Goal: Browse casually: Explore the website without a specific task or goal

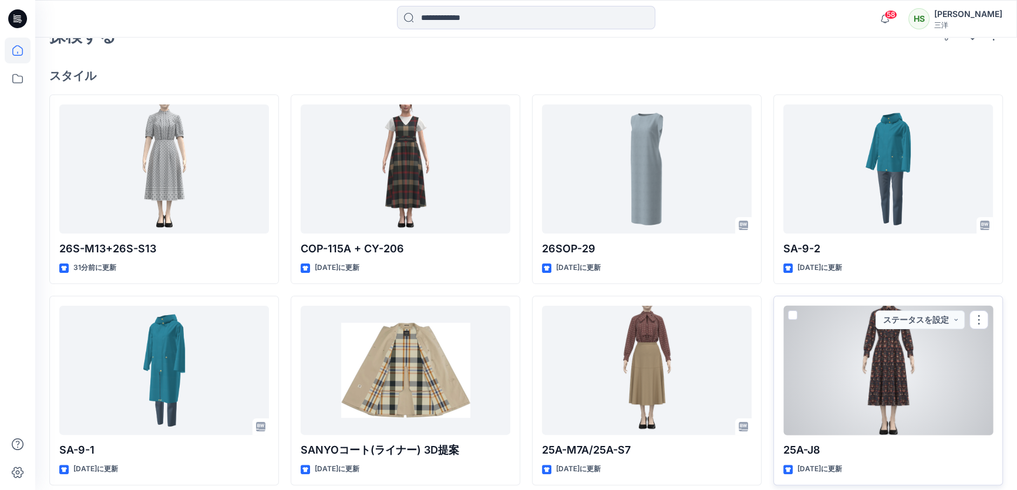
scroll to position [249, 0]
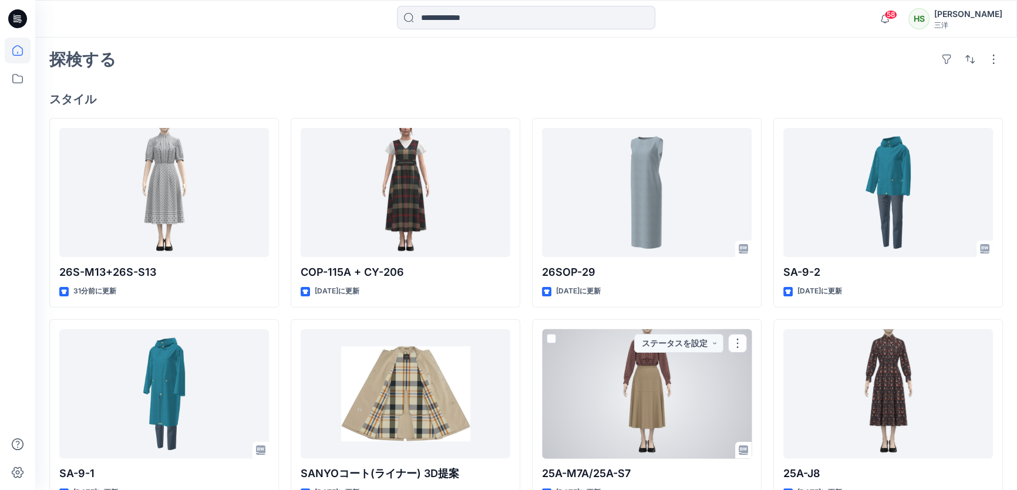
click at [592, 418] on div at bounding box center [647, 394] width 210 height 130
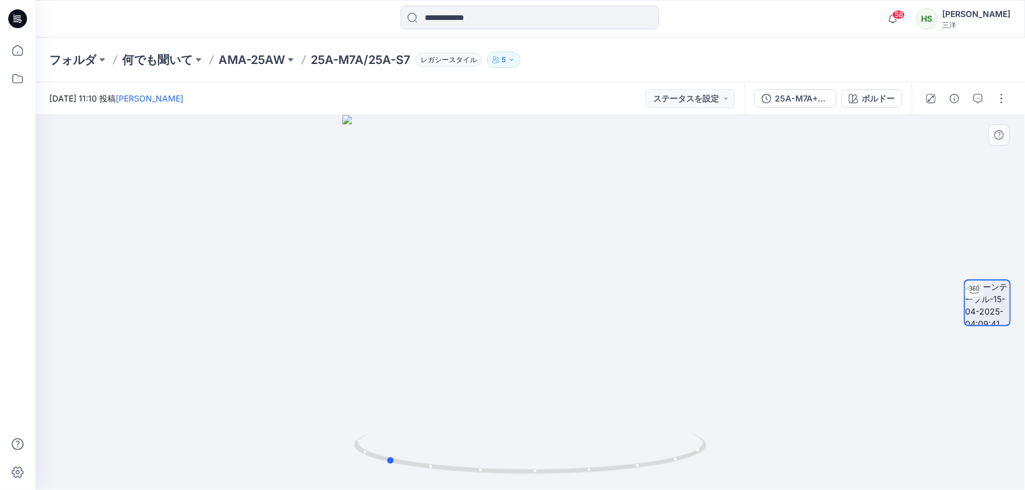
drag, startPoint x: 654, startPoint y: 388, endPoint x: 509, endPoint y: 393, distance: 144.6
click at [509, 393] on div at bounding box center [530, 302] width 990 height 375
drag, startPoint x: 576, startPoint y: 423, endPoint x: 724, endPoint y: 424, distance: 148.0
click at [724, 424] on div at bounding box center [530, 302] width 990 height 375
click at [903, 15] on font "58" at bounding box center [898, 14] width 9 height 9
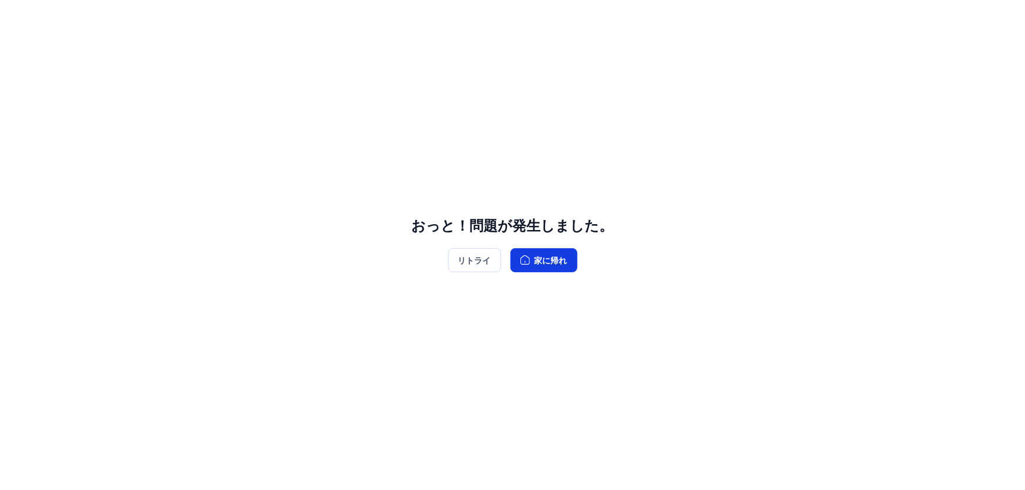
click at [534, 264] on font "家に帰れ" at bounding box center [550, 260] width 33 height 10
click at [870, 83] on div "おっと！問題が発生しました。 リトライ 家に帰れ" at bounding box center [512, 245] width 1025 height 490
drag, startPoint x: 837, startPoint y: 178, endPoint x: 836, endPoint y: 184, distance: 6.0
click at [836, 184] on div "Oops! Something went wrong. Retry Go Home" at bounding box center [512, 245] width 1025 height 490
click at [533, 258] on button "Go Home" at bounding box center [537, 260] width 71 height 23
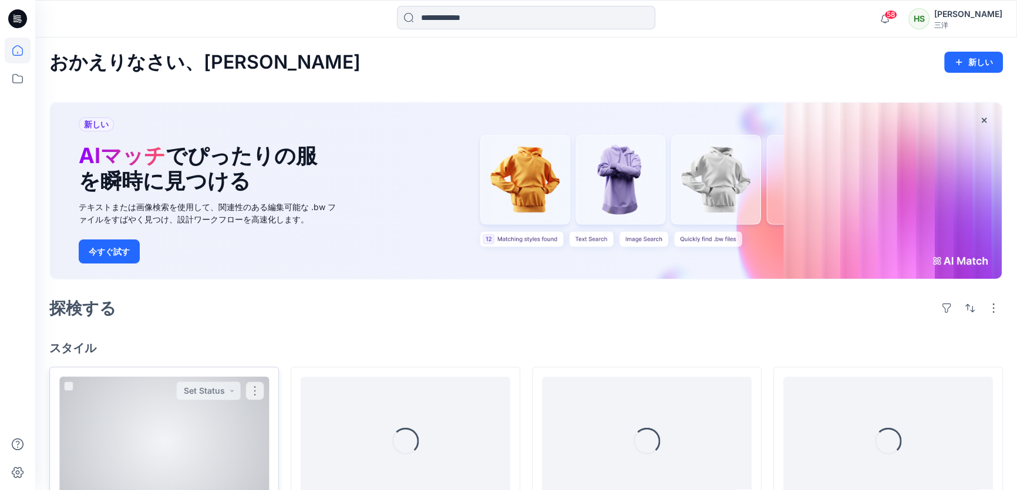
click at [189, 408] on div at bounding box center [164, 442] width 210 height 130
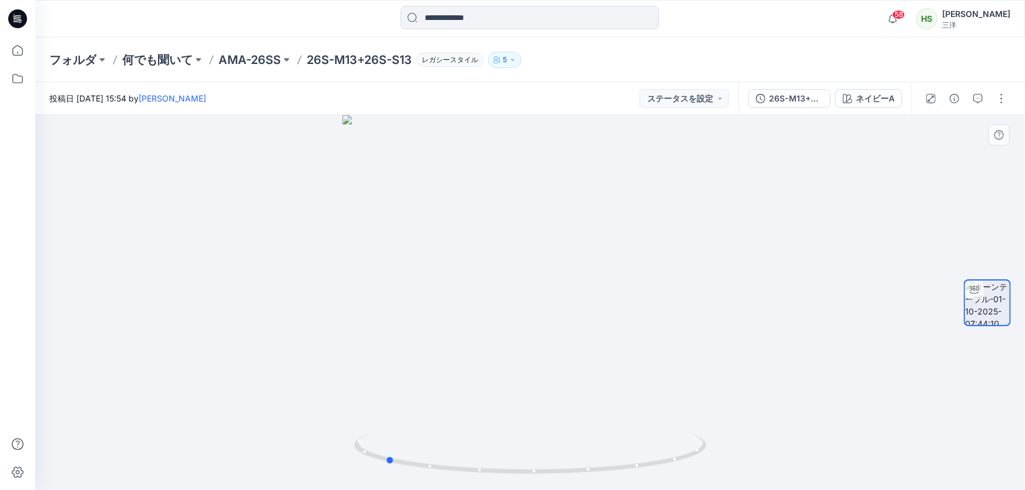
drag, startPoint x: 613, startPoint y: 363, endPoint x: 470, endPoint y: 365, distance: 143.3
click at [470, 365] on div at bounding box center [530, 302] width 990 height 375
drag, startPoint x: 645, startPoint y: 293, endPoint x: 668, endPoint y: 102, distance: 192.3
drag, startPoint x: 634, startPoint y: 479, endPoint x: 775, endPoint y: 472, distance: 141.1
click at [775, 472] on div at bounding box center [530, 302] width 990 height 375
